Goal: Book appointment/travel/reservation

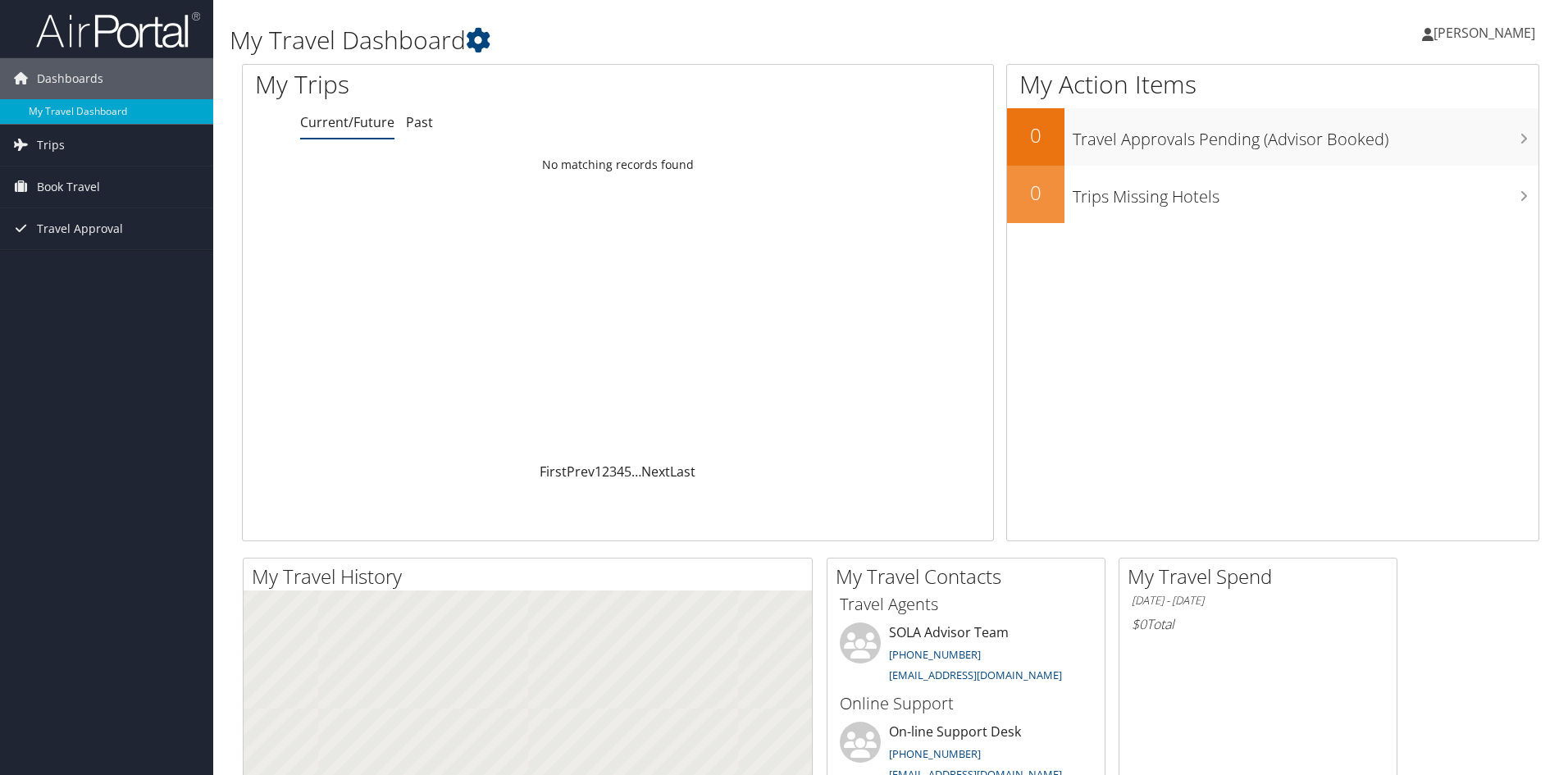
click at [77, 188] on span "Book Travel" at bounding box center [68, 187] width 63 height 41
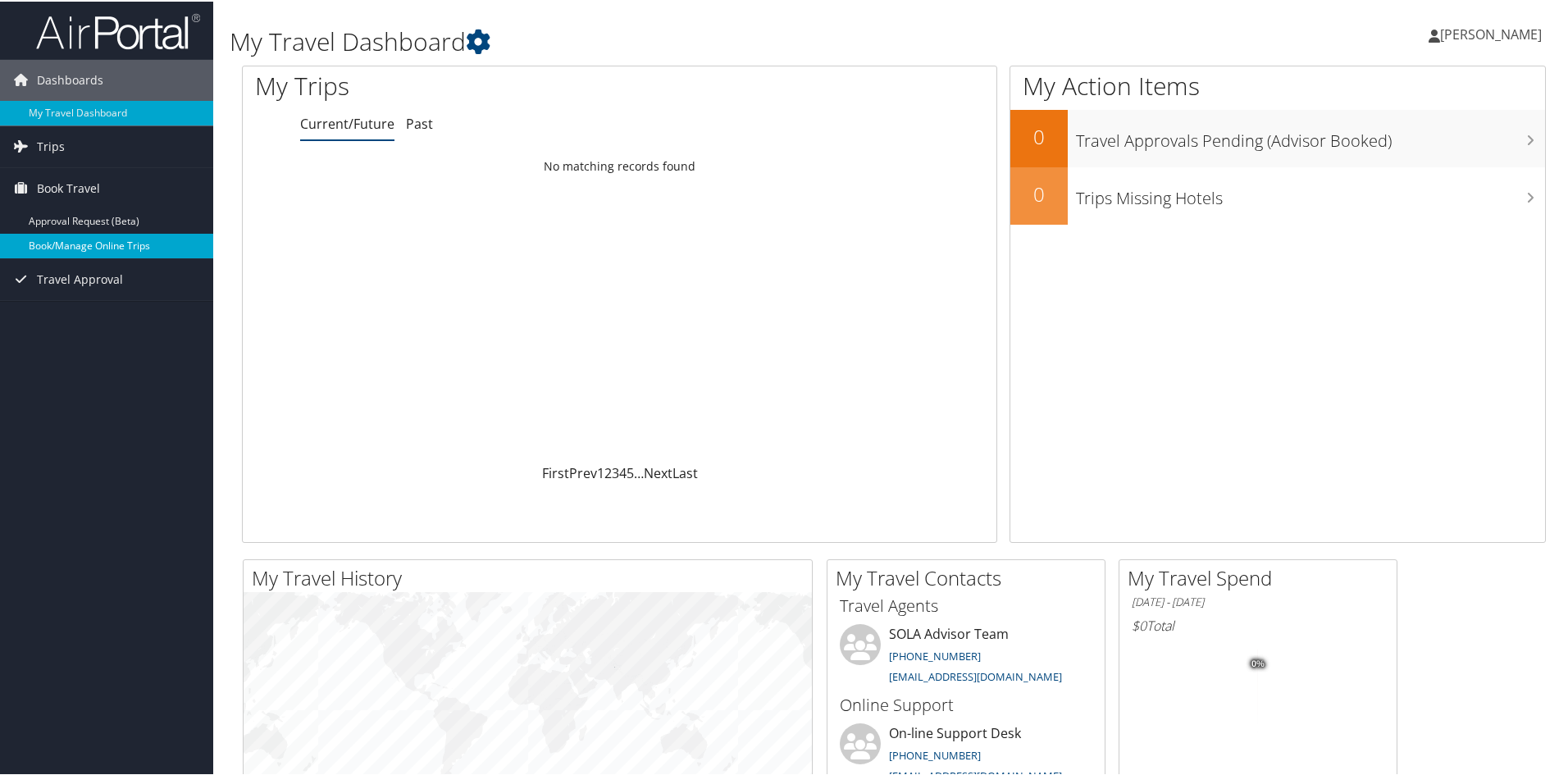
click at [106, 255] on link "Book/Manage Online Trips" at bounding box center [106, 244] width 213 height 25
